Goal: Find specific page/section: Find specific page/section

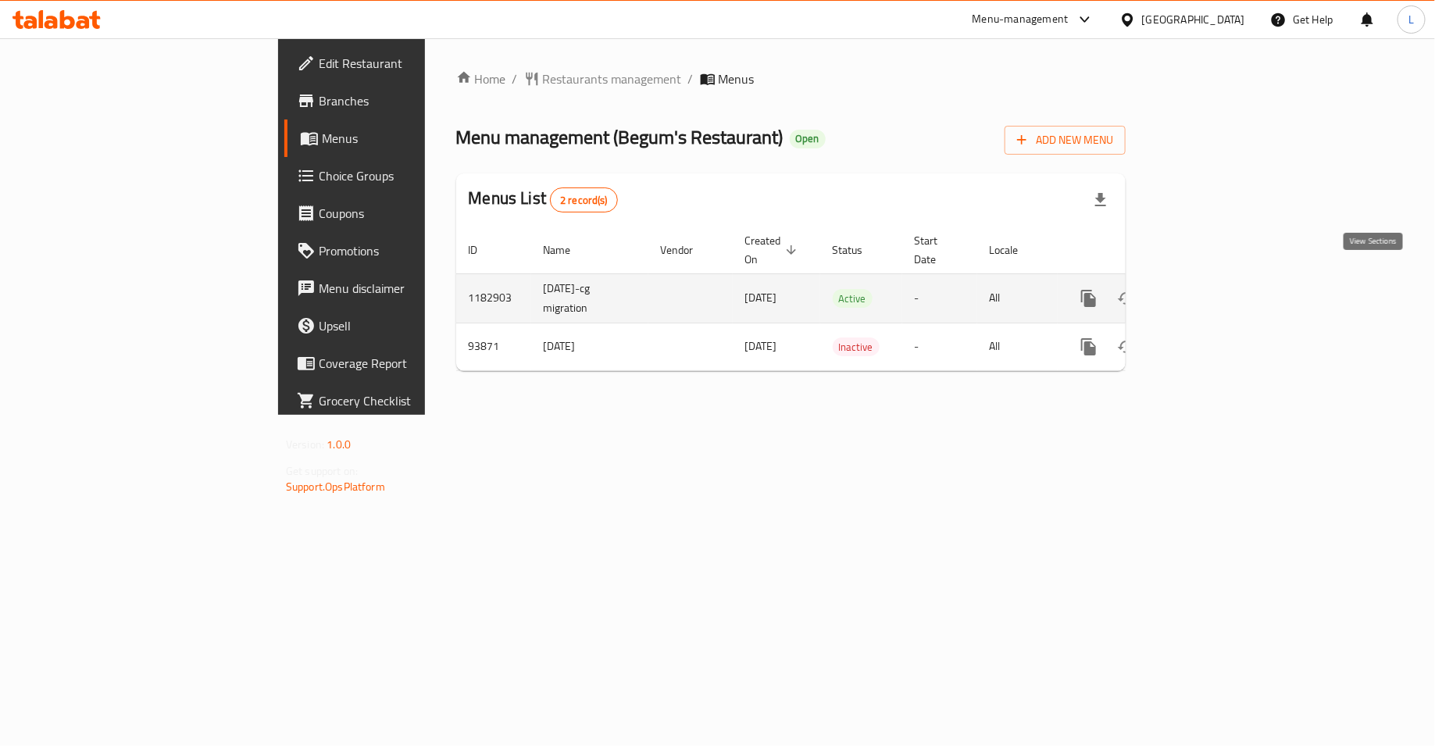
click at [1209, 291] on icon "enhanced table" at bounding box center [1202, 298] width 14 height 14
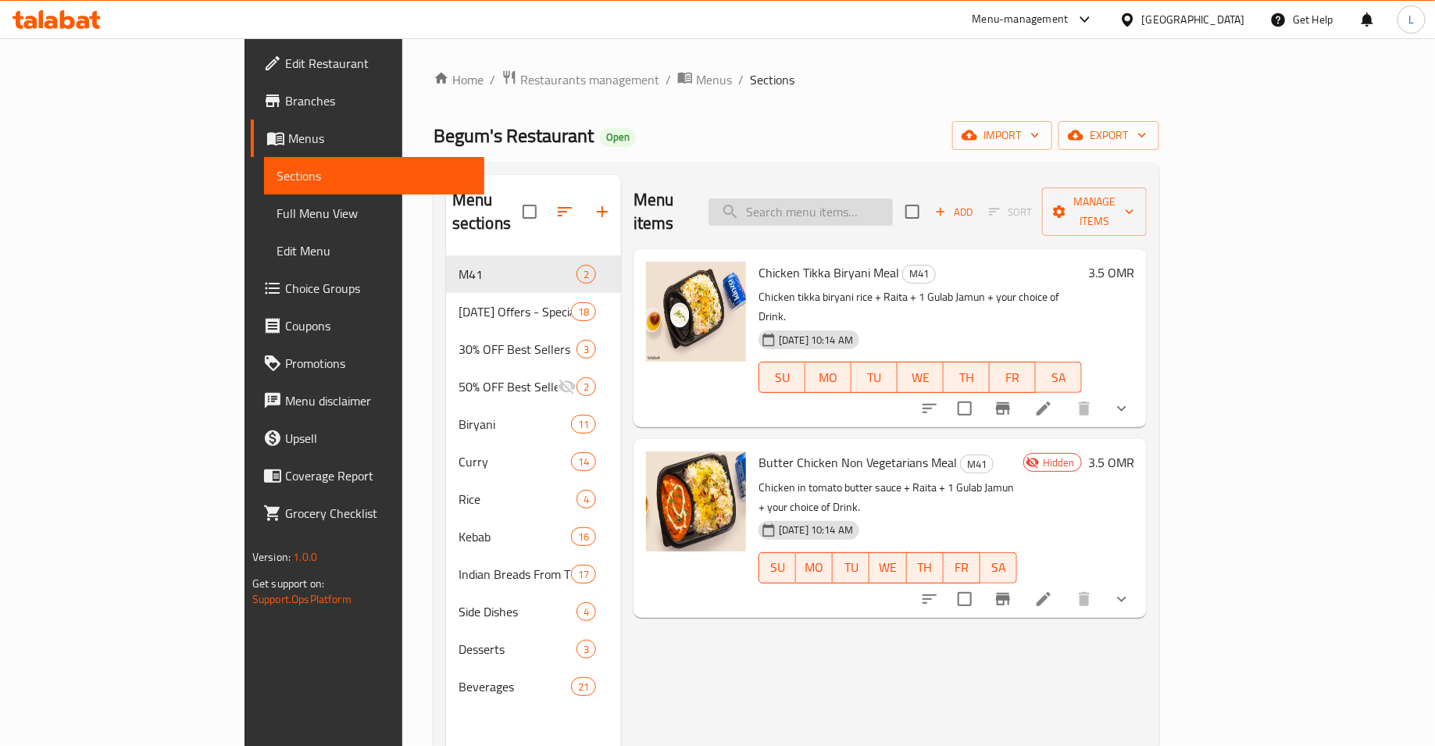
click at [893, 198] on input "search" at bounding box center [801, 211] width 184 height 27
paste input "Tandoori Chicken Half"
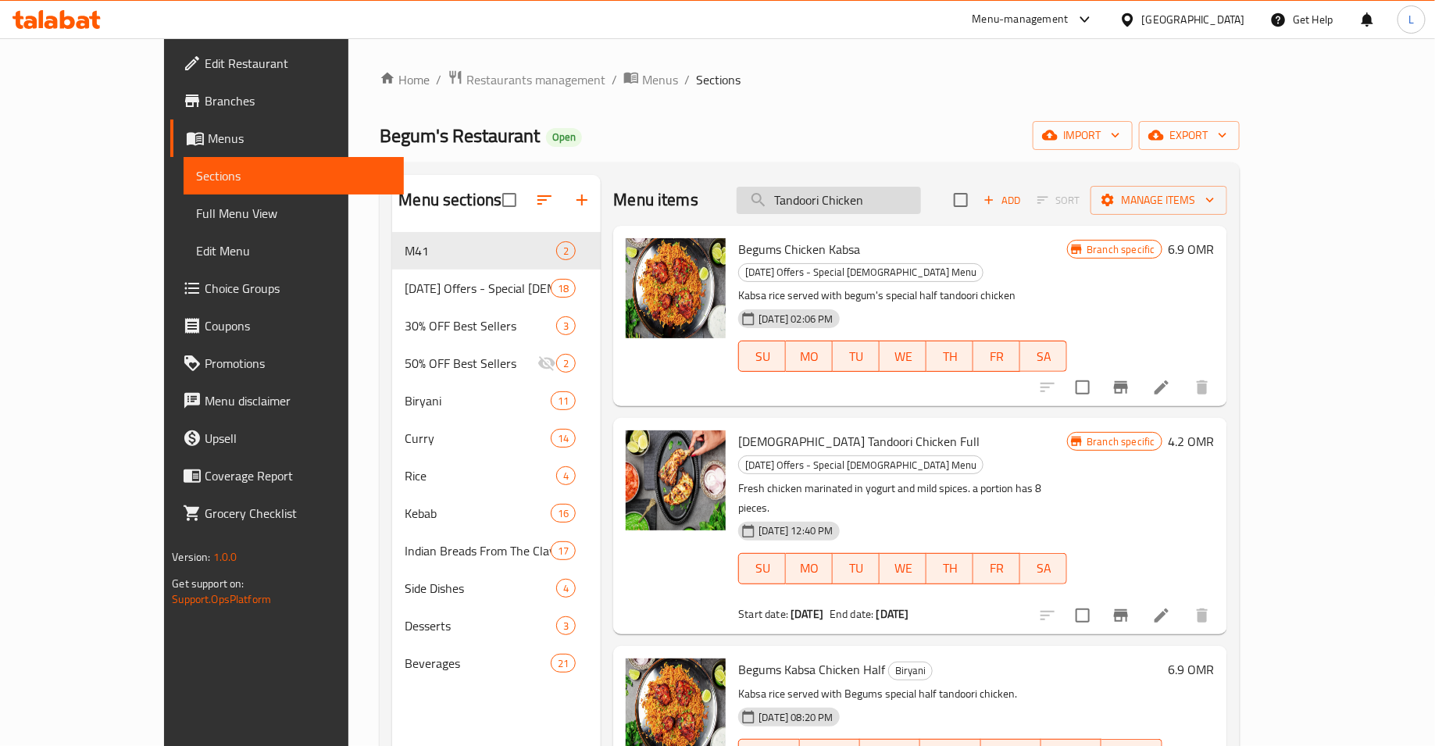
click at [873, 200] on input "Tandoori Chicken" at bounding box center [829, 200] width 184 height 27
paste input "Full"
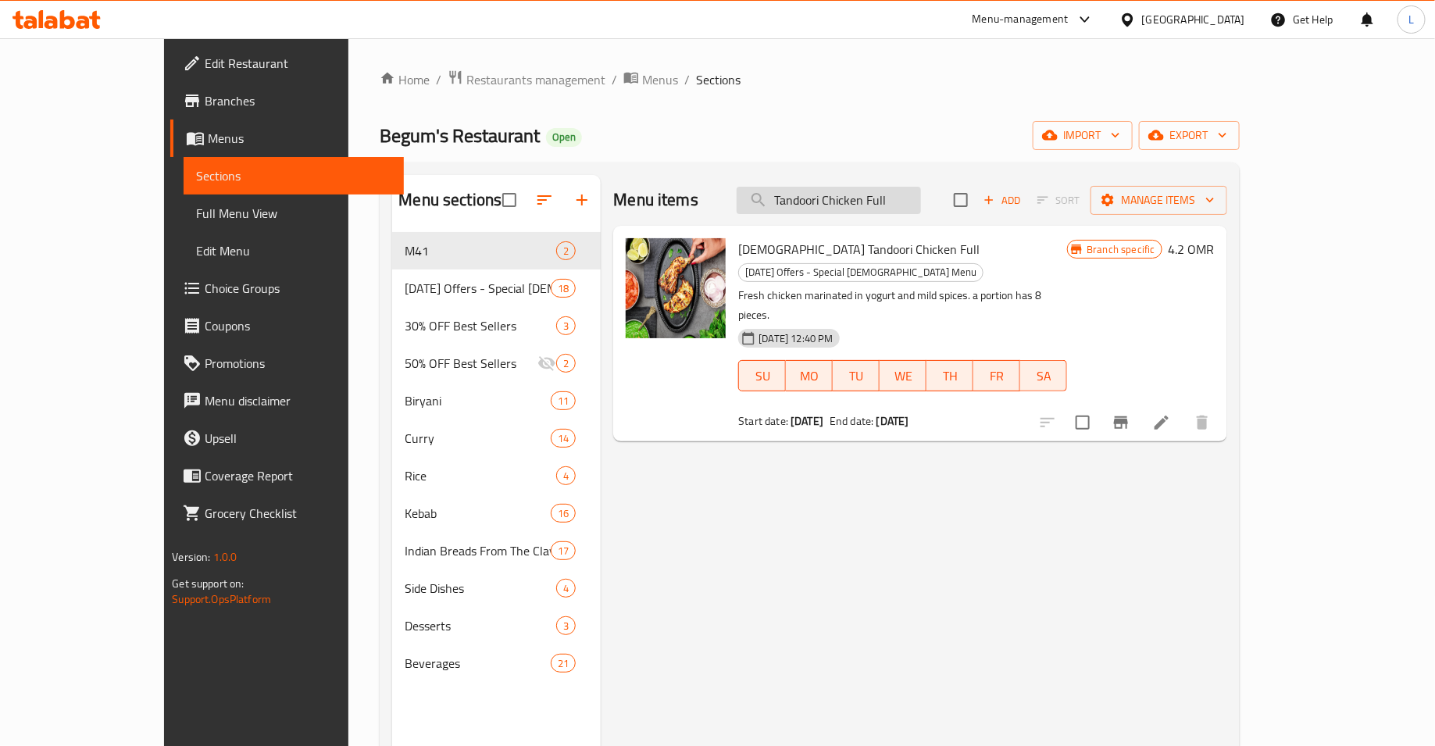
click at [848, 191] on input "Tandoori Chicken Full" at bounding box center [829, 200] width 184 height 27
paste input "Chicken Makhmali"
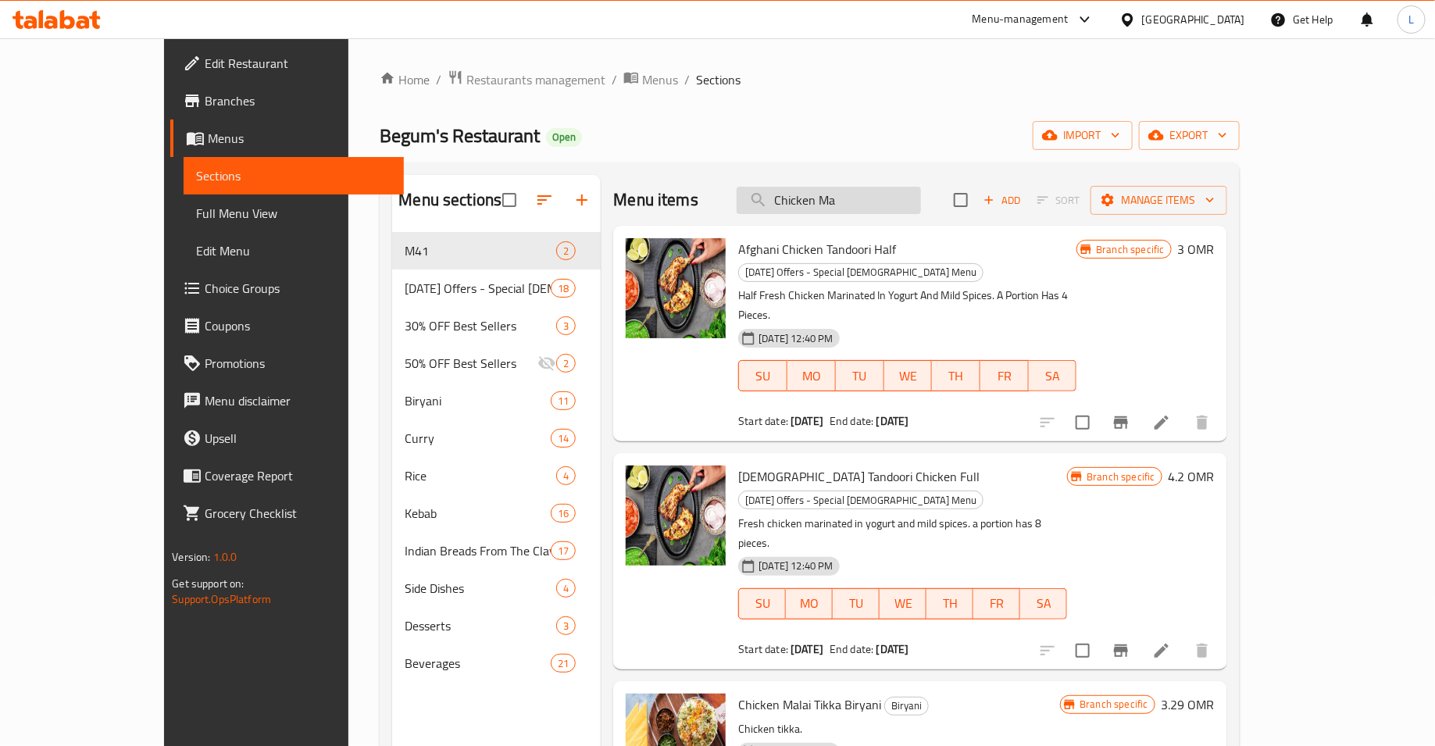
click at [860, 194] on input "Chicken Ma" at bounding box center [829, 200] width 184 height 27
paste input "Makhmali Murg Seekh"
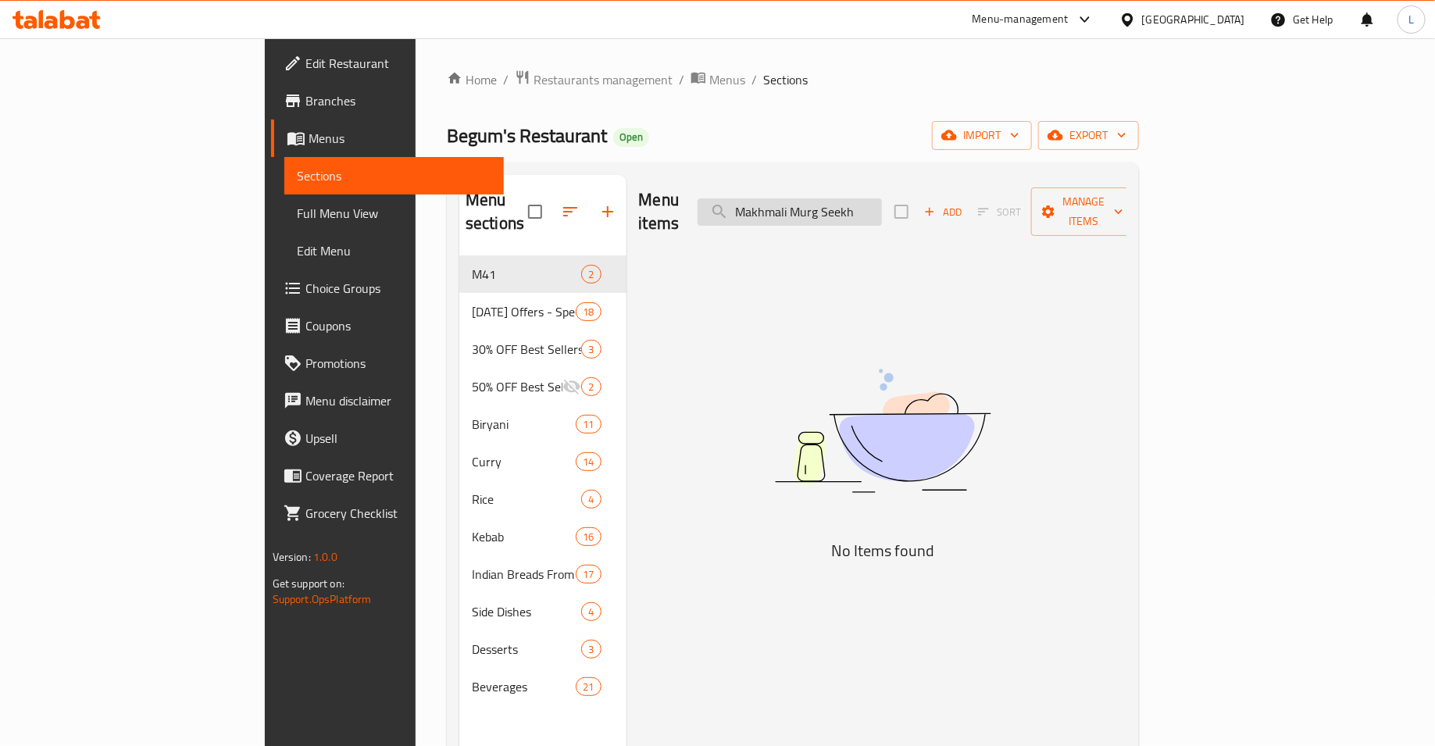
click at [871, 201] on input "Makhmali Murg Seekh" at bounding box center [790, 211] width 184 height 27
click at [882, 202] on input "Murg Seekh" at bounding box center [790, 211] width 184 height 27
click at [882, 205] on input "Murg Seekh" at bounding box center [790, 211] width 184 height 27
type input "M"
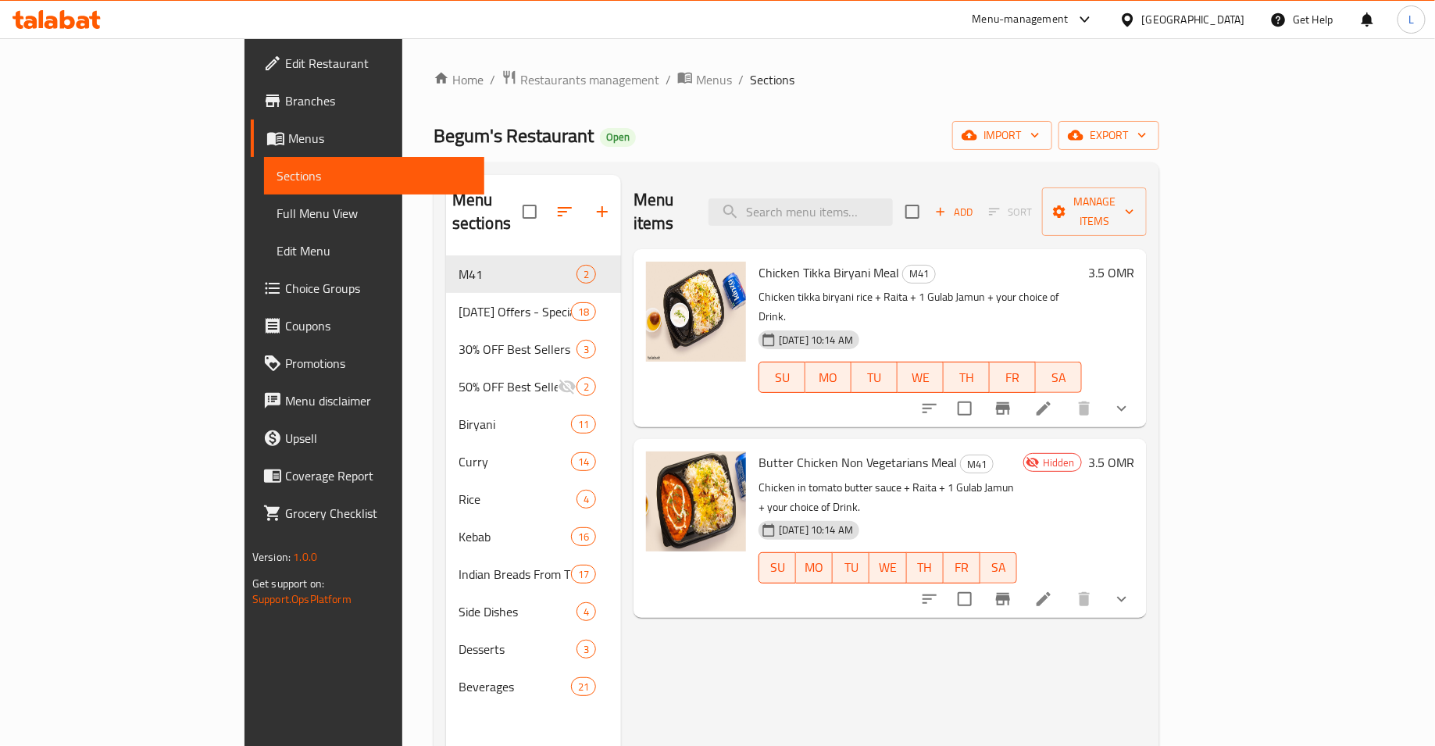
paste input "Pahadi Kebab"
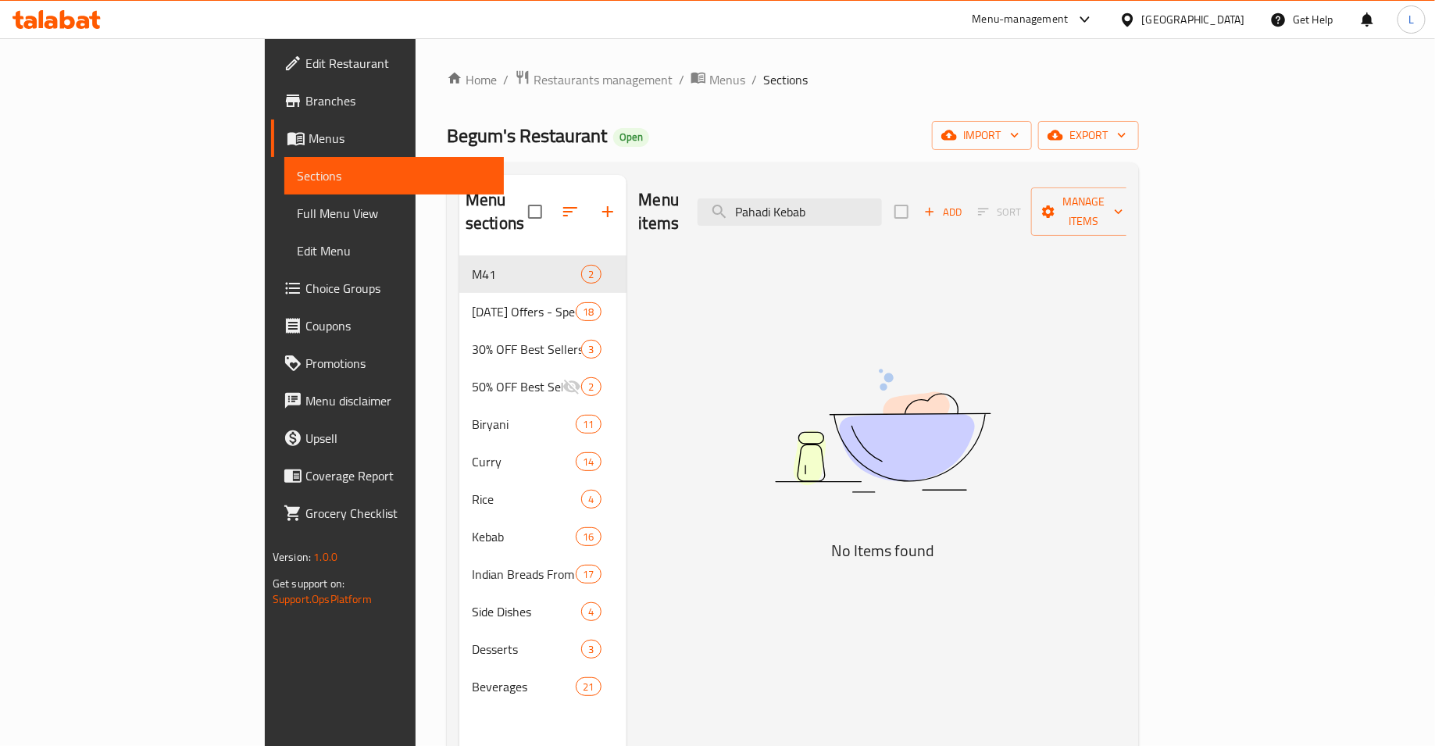
type input "Pahadi Kebab"
click at [84, 27] on icon at bounding box center [83, 22] width 13 height 13
